Goal: Check status: Check status

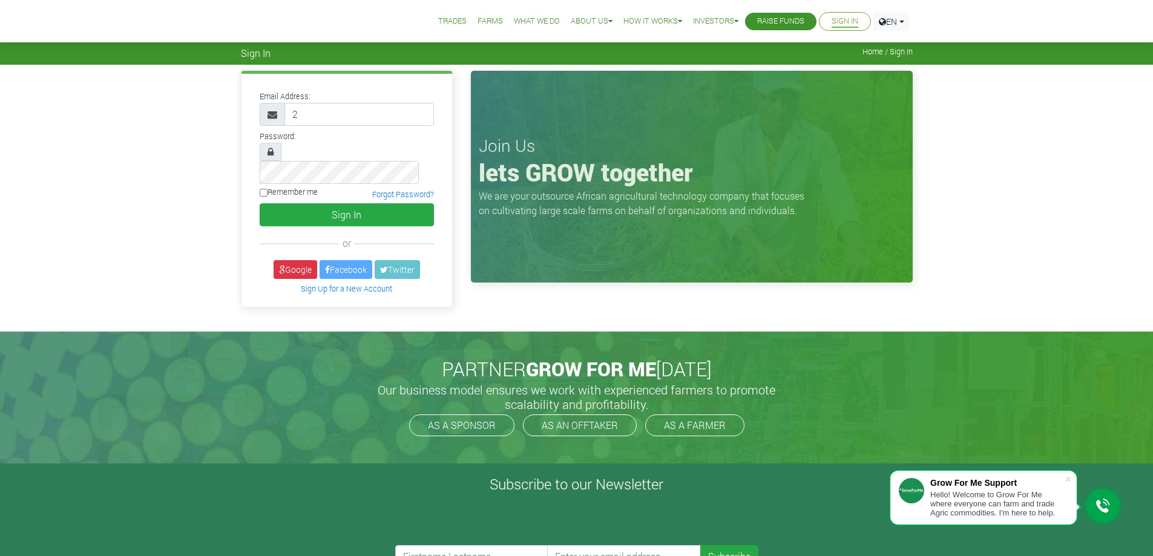
type input "233553499679@growforme.com"
click at [278, 203] on button "Sign In" at bounding box center [347, 214] width 174 height 23
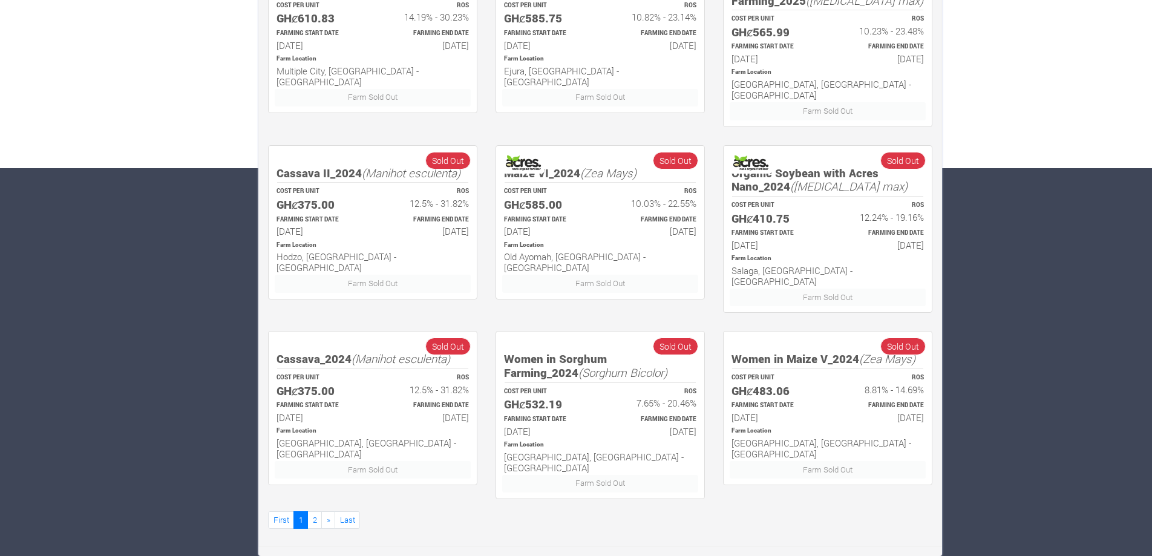
scroll to position [1271, 0]
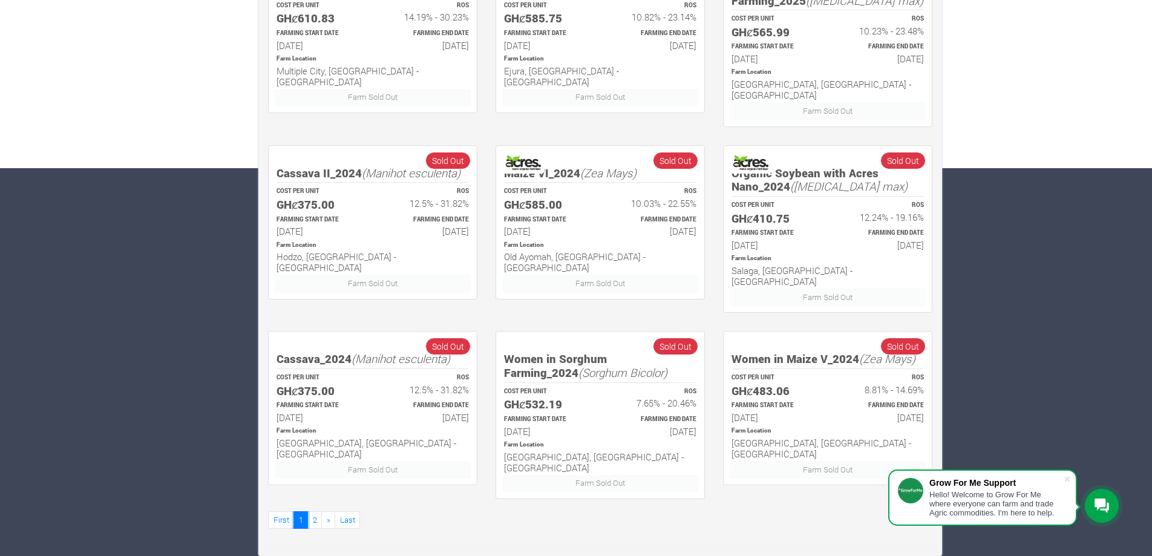
click at [293, 511] on link "1" at bounding box center [300, 520] width 15 height 18
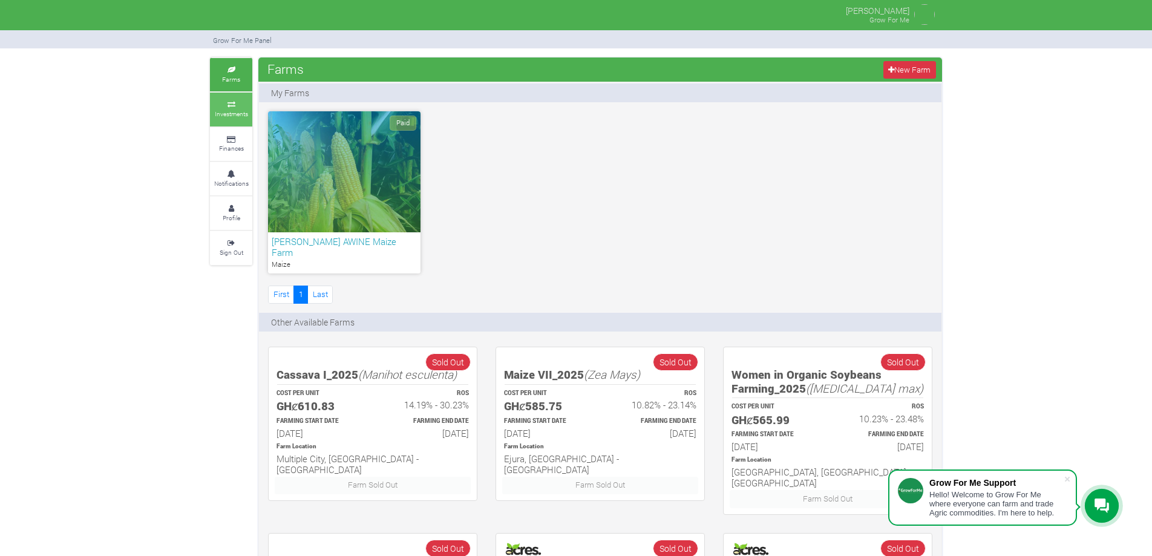
click at [215, 110] on small "Investments" at bounding box center [231, 114] width 33 height 8
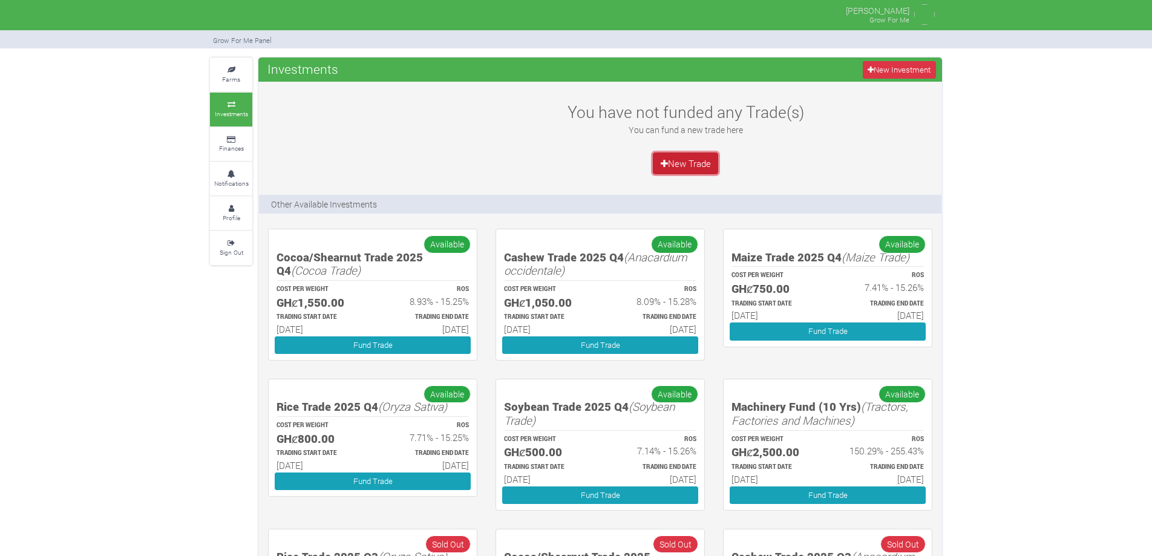
click at [653, 152] on link "New Trade" at bounding box center [685, 163] width 65 height 22
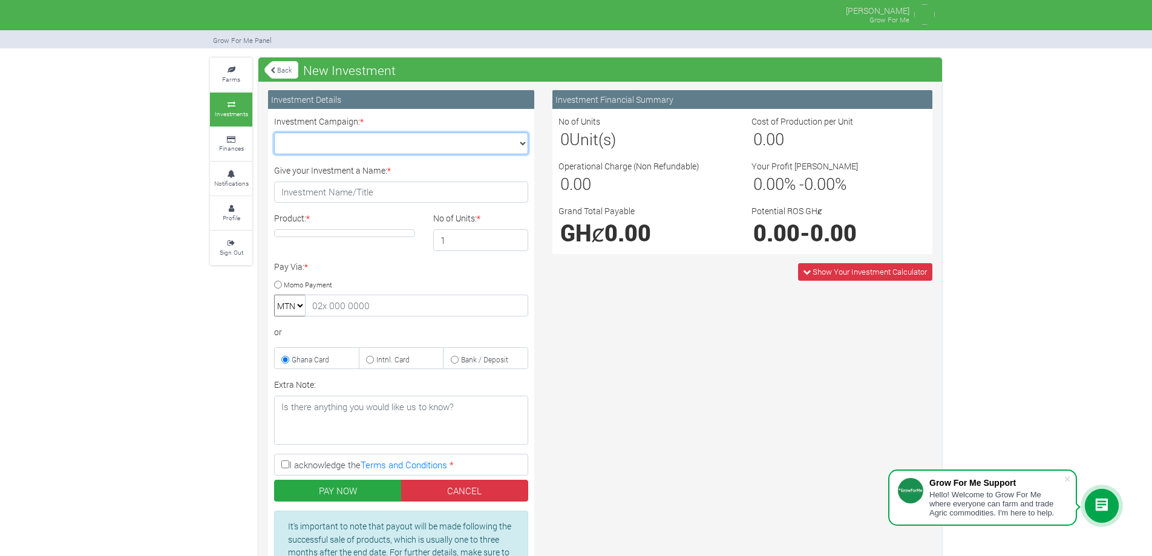
click at [447, 133] on select "Maize Trade 2025 Q4 (Maize Trade :: 01st Oct 2025 - 31st Mar 2026) Cashew Trade…" at bounding box center [401, 144] width 254 height 22
click at [537, 260] on div "Pay Via: * Momo Payment MTN or Ghana Card Intnl. Card" at bounding box center [401, 314] width 272 height 109
click at [210, 128] on link "Finances" at bounding box center [231, 144] width 42 height 33
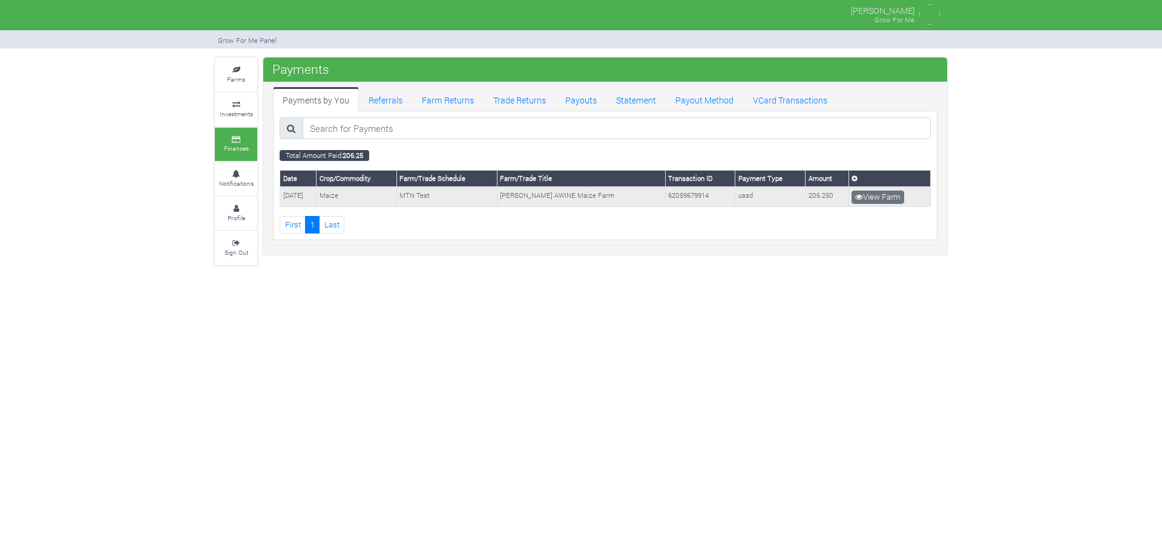
click at [280, 206] on td "[DATE]" at bounding box center [298, 196] width 36 height 19
click at [280, 206] on td "01/01/2020" at bounding box center [298, 196] width 36 height 19
drag, startPoint x: 103, startPoint y: 236, endPoint x: 76, endPoint y: 245, distance: 28.1
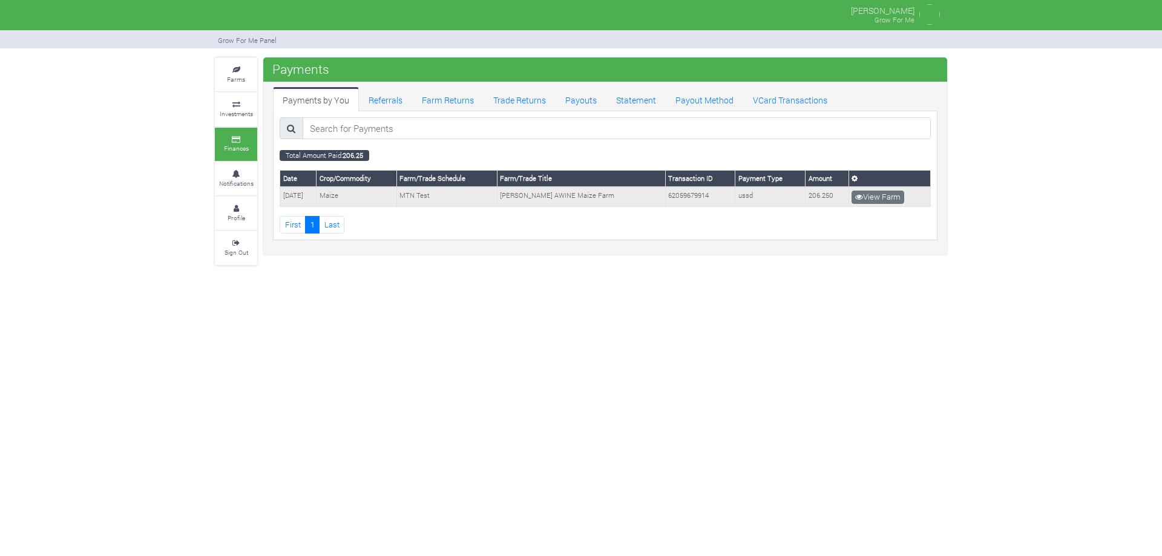
click at [280, 206] on td "01/01/2020" at bounding box center [298, 196] width 36 height 19
click at [851, 204] on link "View Farm" at bounding box center [877, 197] width 53 height 13
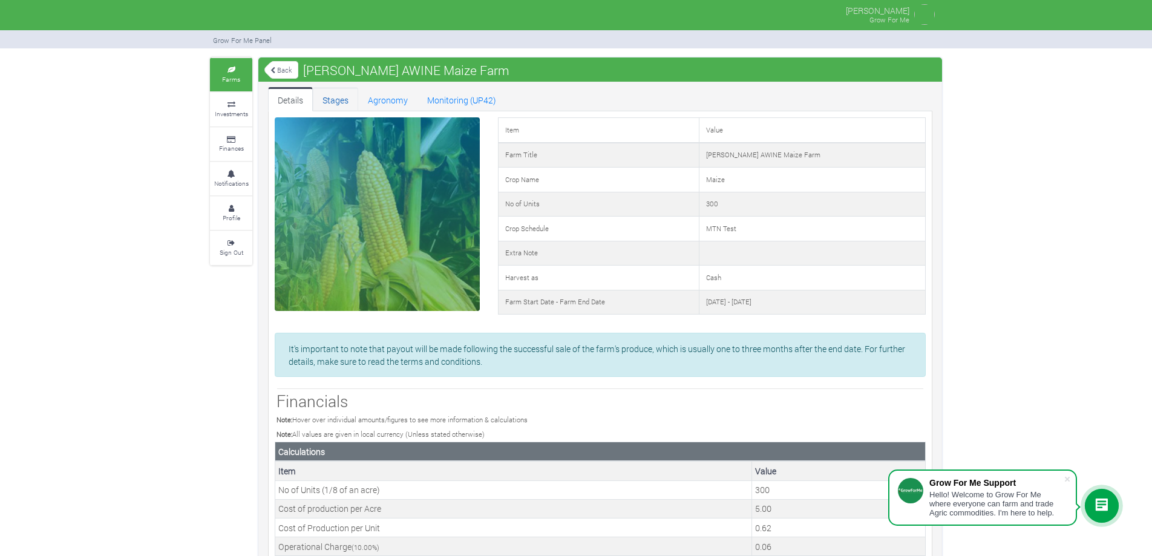
click at [313, 106] on link "Stages" at bounding box center [335, 99] width 45 height 24
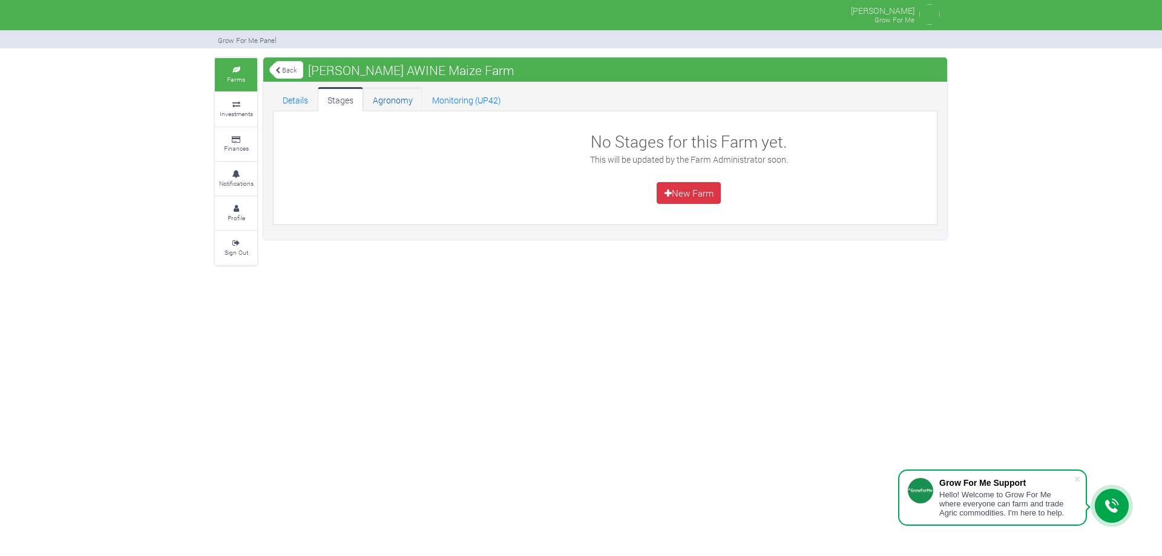
click at [363, 111] on link "Agronomy" at bounding box center [392, 99] width 59 height 24
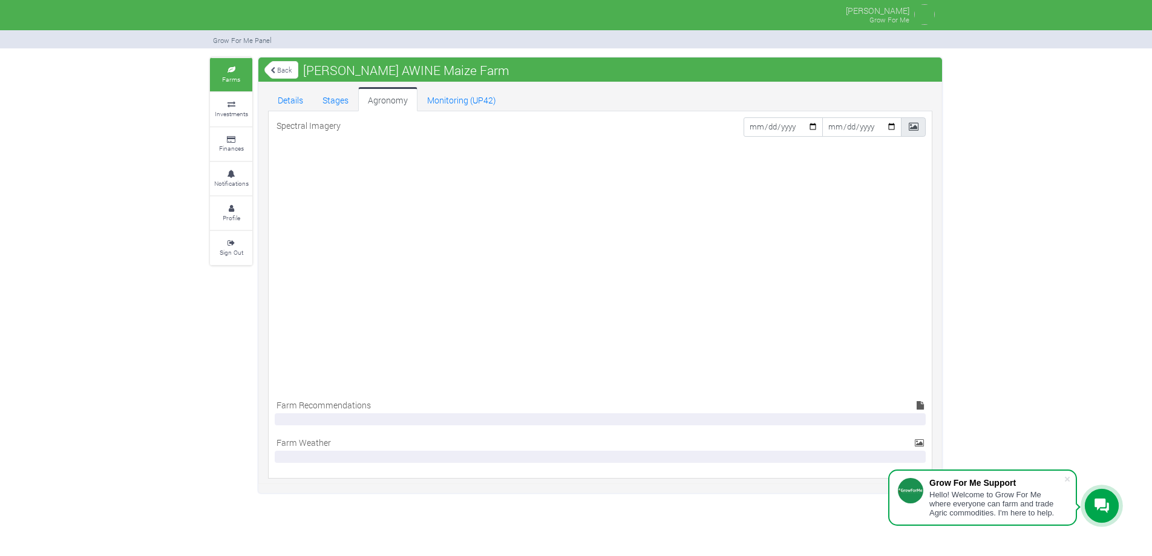
scroll to position [242, 0]
click at [733, 413] on div at bounding box center [600, 419] width 651 height 12
click at [670, 451] on div at bounding box center [600, 457] width 651 height 12
click at [417, 111] on link "Monitoring (UP42)" at bounding box center [461, 99] width 88 height 24
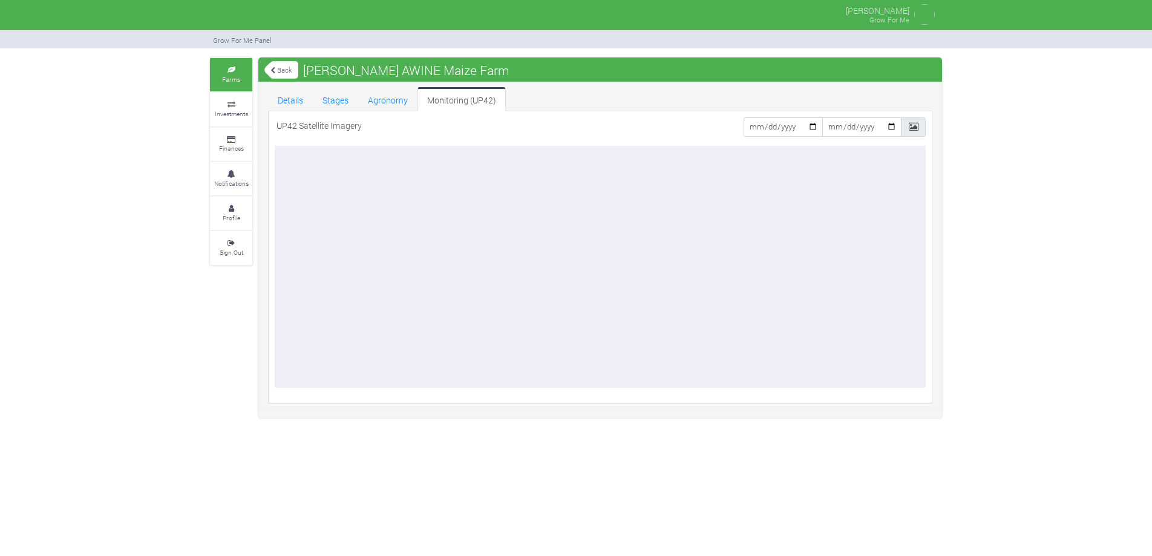
click at [222, 75] on small "Farms" at bounding box center [231, 79] width 18 height 8
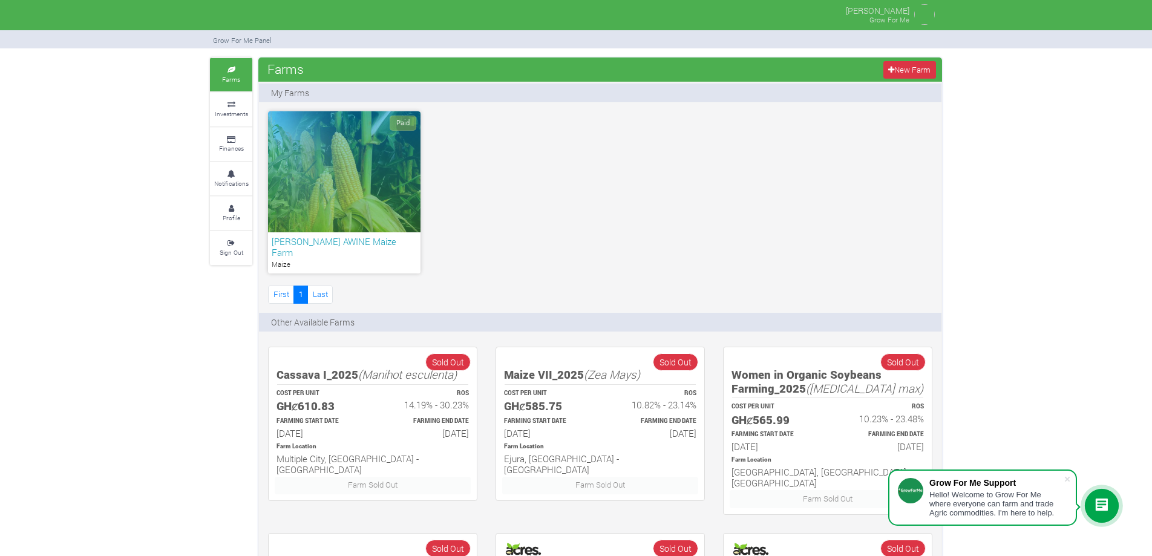
click at [421, 127] on div "Paid" at bounding box center [344, 171] width 152 height 121
click at [411, 201] on div "Paid" at bounding box center [344, 171] width 152 height 121
click at [272, 236] on h6 "[PERSON_NAME] AWINE Maize Farm" at bounding box center [344, 247] width 145 height 22
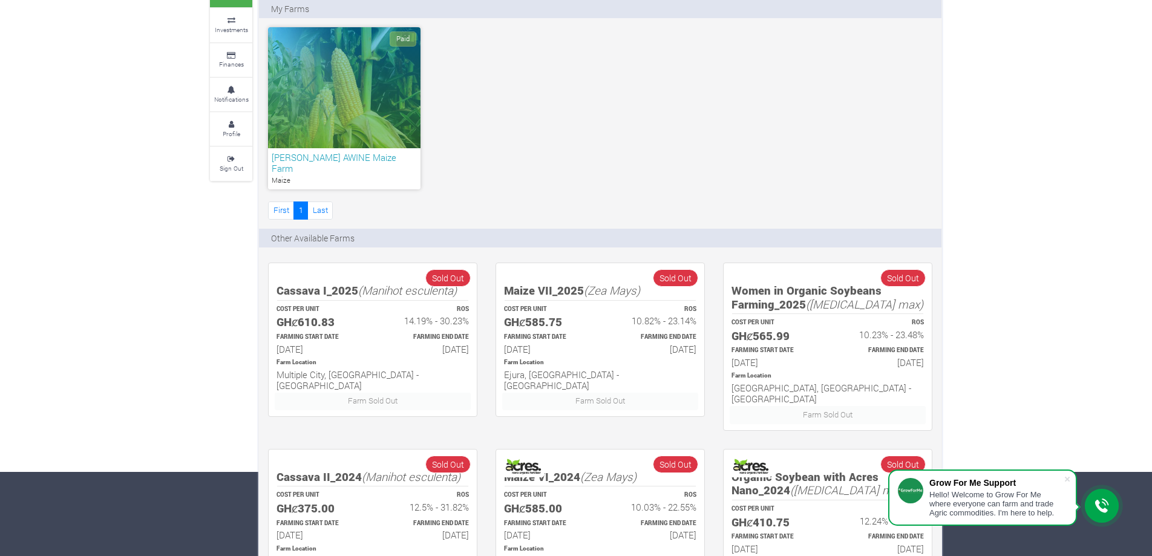
scroll to position [61, 0]
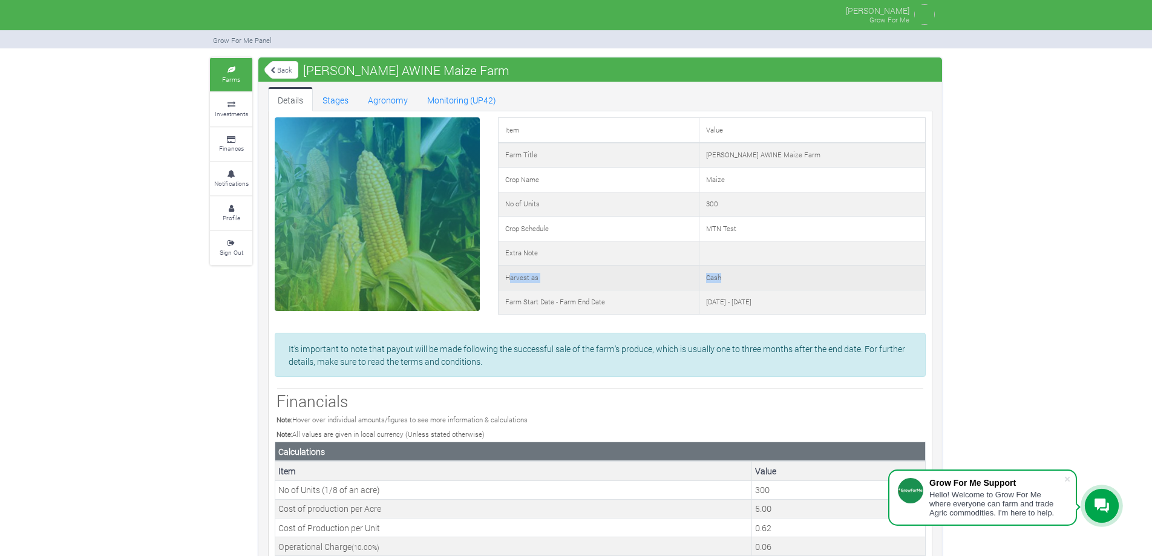
drag, startPoint x: 62, startPoint y: 433, endPoint x: 212, endPoint y: 434, distance: 150.1
click at [498, 290] on tr "Harvest as Cash" at bounding box center [711, 278] width 427 height 25
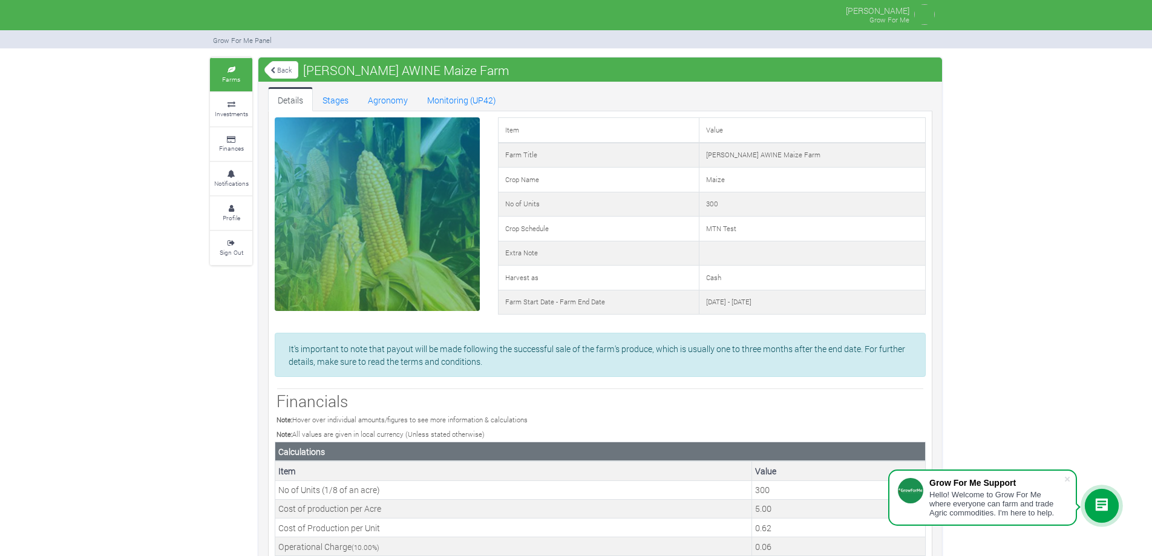
click at [489, 324] on div "Item Value Farm Title [PERSON_NAME] AWINE [GEOGRAPHIC_DATA] Crop Name Maize No …" at bounding box center [712, 220] width 446 height 206
click at [220, 248] on small "Sign Out" at bounding box center [232, 252] width 24 height 8
